Goal: Task Accomplishment & Management: Use online tool/utility

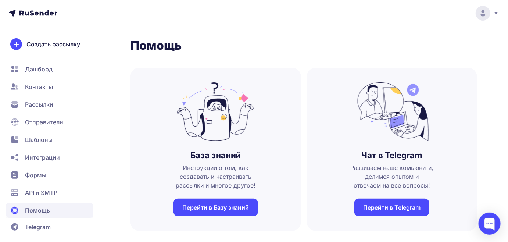
click at [41, 141] on span "Шаблоны" at bounding box center [39, 139] width 28 height 9
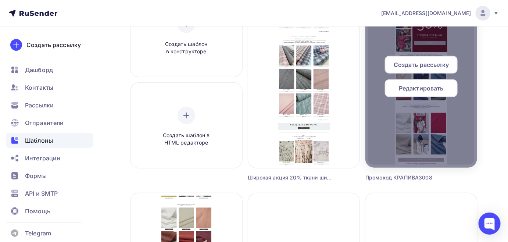
scroll to position [66, 0]
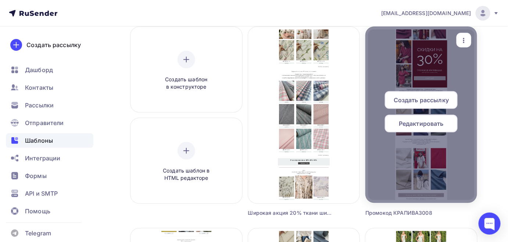
click at [468, 43] on div "button" at bounding box center [463, 40] width 15 height 14
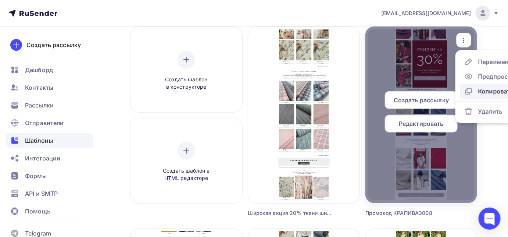
click at [481, 92] on div "Копировать" at bounding box center [495, 91] width 35 height 9
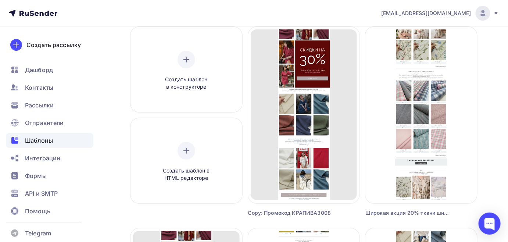
click at [292, 214] on div "Copy: Промокод КРАПИВА3008" at bounding box center [290, 212] width 84 height 7
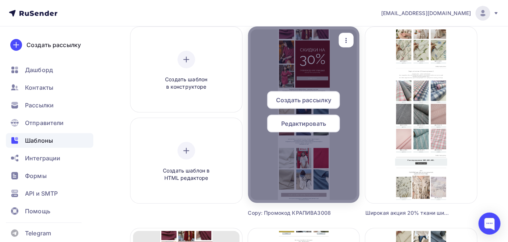
click at [352, 39] on div "button" at bounding box center [346, 40] width 15 height 14
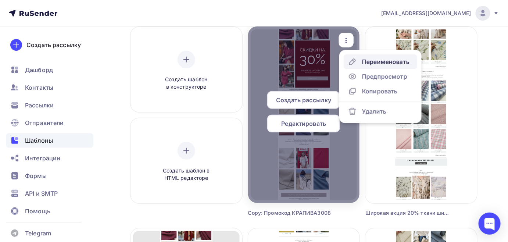
click at [375, 62] on div "Переименовать" at bounding box center [385, 61] width 47 height 9
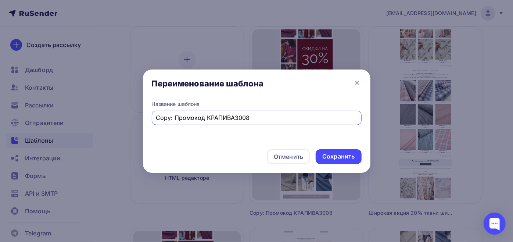
drag, startPoint x: 173, startPoint y: 116, endPoint x: 131, endPoint y: 116, distance: 41.5
click at [131, 116] on div "Переименование шаблона Название шаблона Copy: Промокод КРАПИВА3008 Отменить Сох…" at bounding box center [256, 121] width 513 height 242
type input "8"
click at [178, 117] on input "30% с промокодом" at bounding box center [256, 117] width 201 height 9
click at [232, 115] on input "30% с Промокодом" at bounding box center [256, 117] width 201 height 9
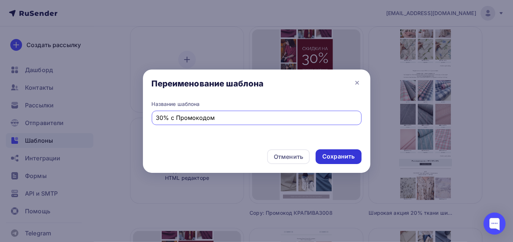
type input "30% с Промокодом"
click at [340, 156] on div "Сохранить" at bounding box center [338, 156] width 32 height 8
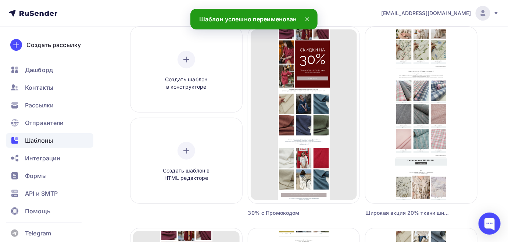
click at [304, 211] on div "30% с Промокодом" at bounding box center [290, 212] width 84 height 7
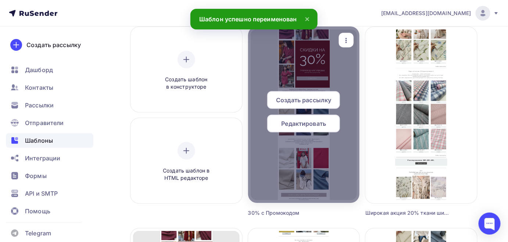
click at [342, 40] on icon "button" at bounding box center [346, 40] width 9 height 9
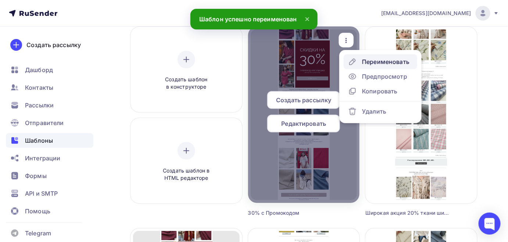
click at [386, 62] on div "Переименовать" at bounding box center [385, 61] width 47 height 9
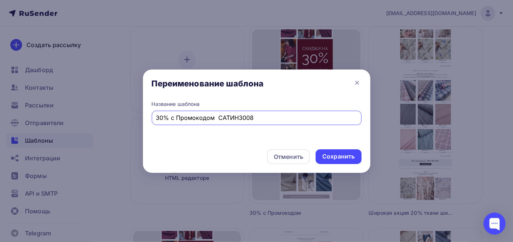
type input "30% с Промокодом САТИН3008"
click at [327, 157] on div "Сохранить" at bounding box center [338, 156] width 32 height 8
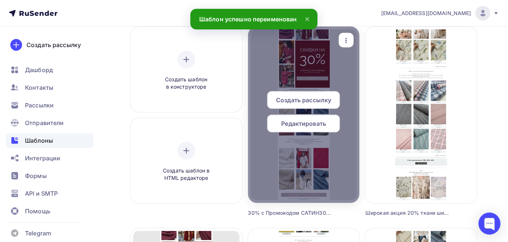
click at [303, 118] on div "Редактировать" at bounding box center [303, 124] width 73 height 18
